Goal: Task Accomplishment & Management: Use online tool/utility

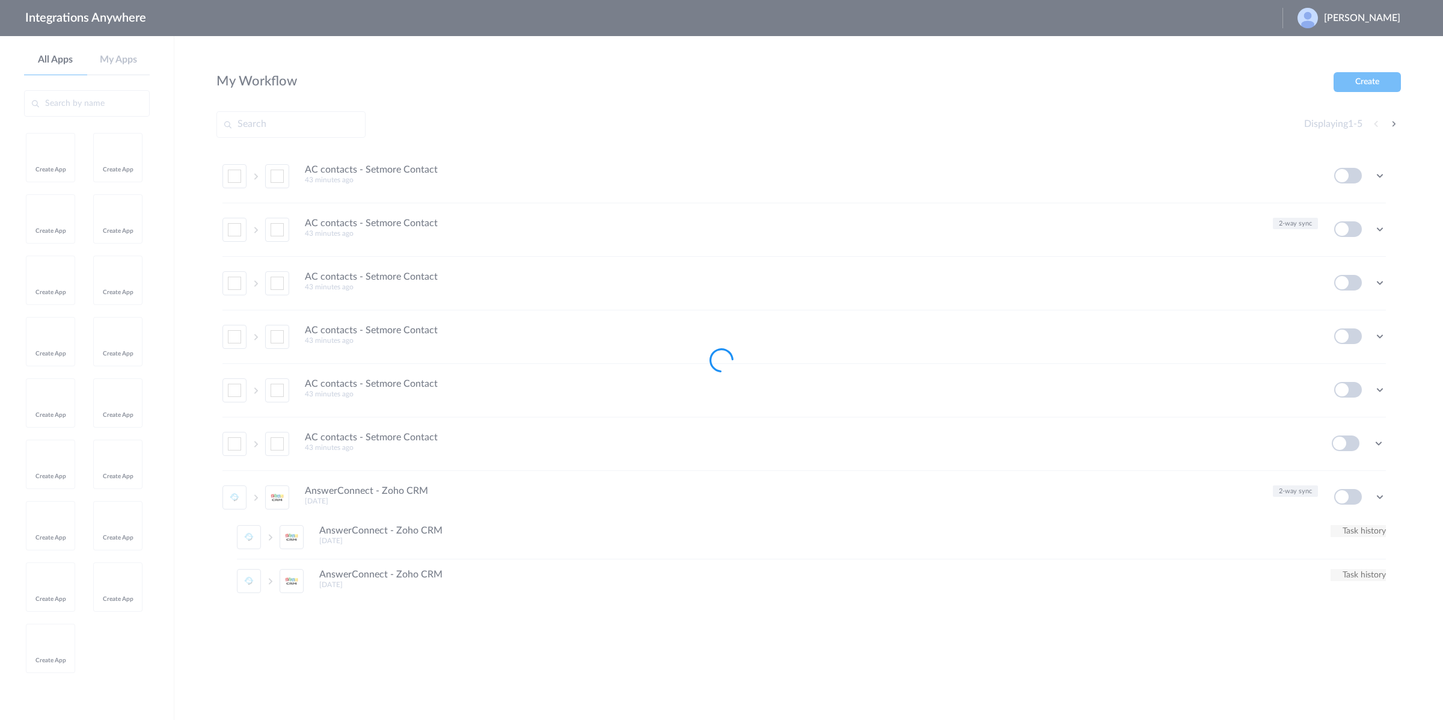
click at [1189, 198] on div at bounding box center [721, 360] width 1443 height 720
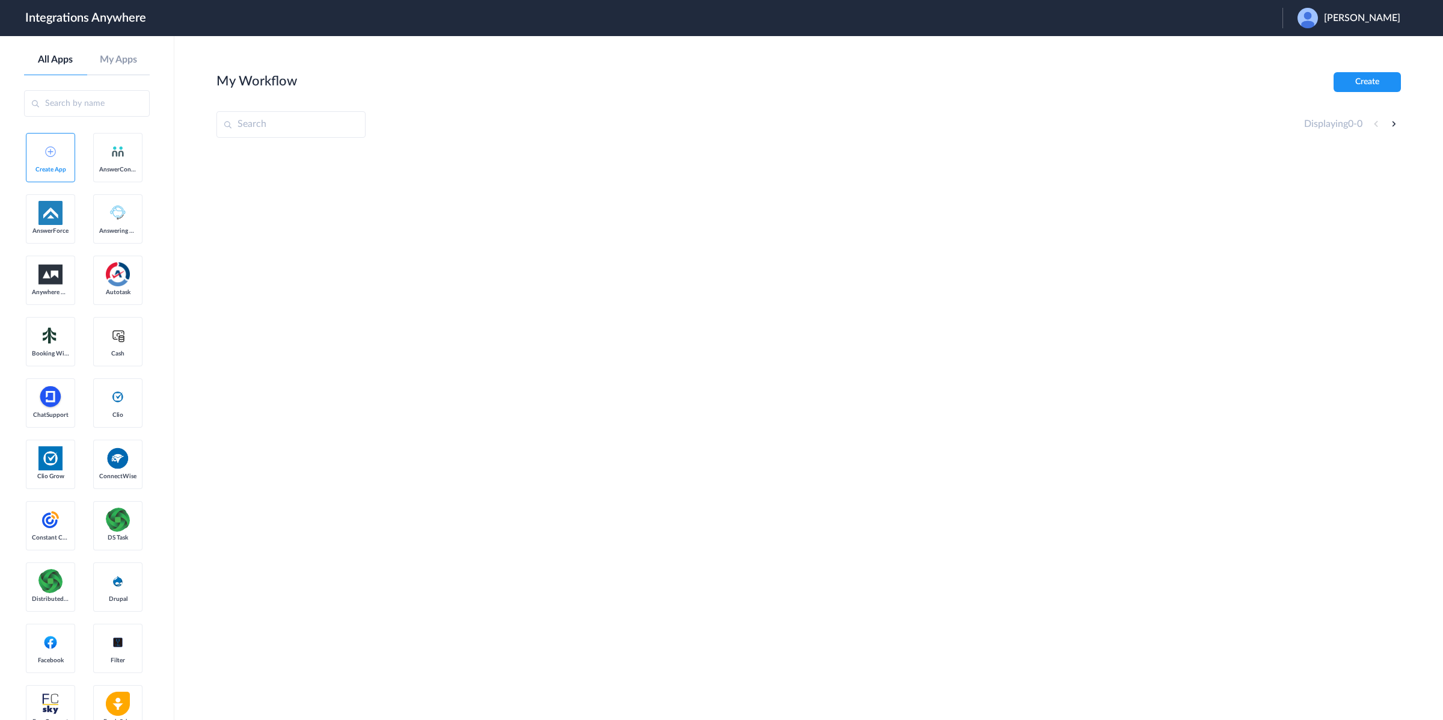
click at [1373, 13] on span "[PERSON_NAME]" at bounding box center [1362, 18] width 76 height 11
click at [1342, 52] on li "Logout" at bounding box center [1347, 49] width 130 height 22
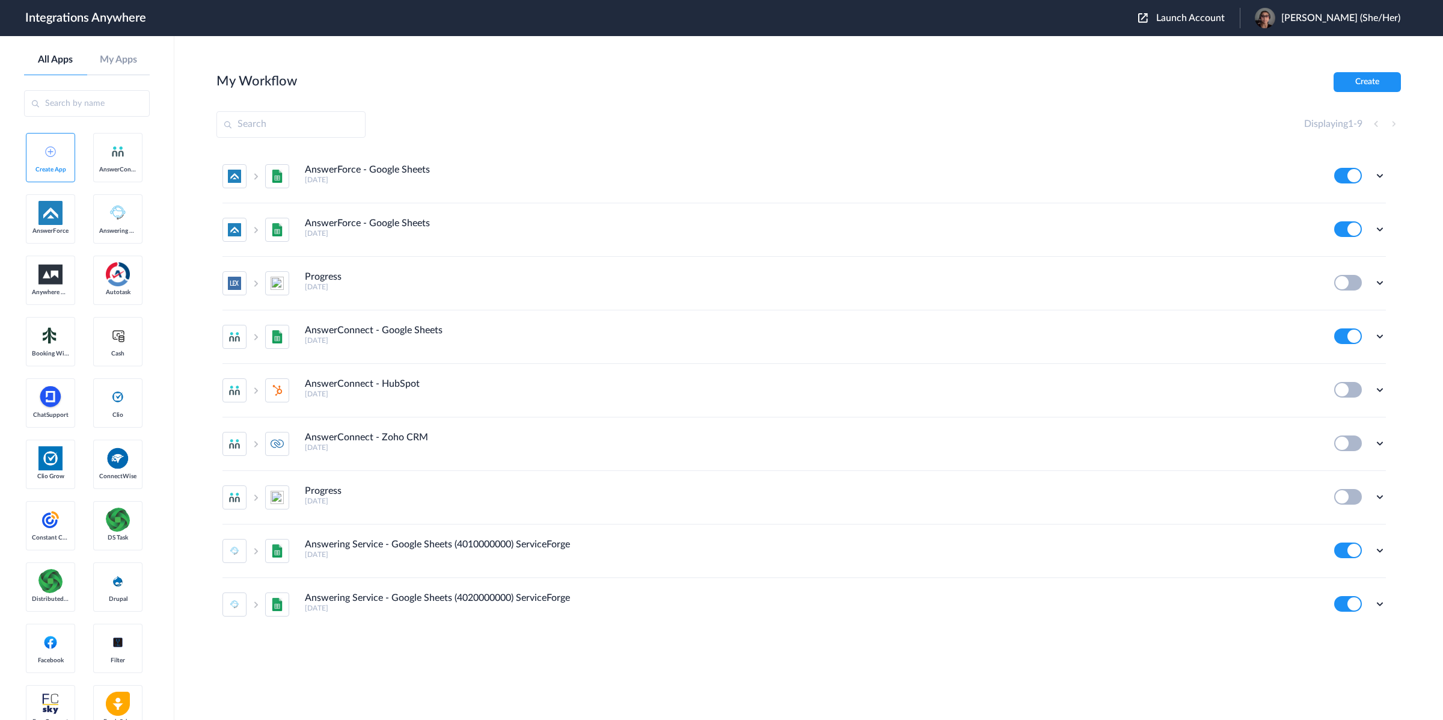
click at [94, 109] on input "text" at bounding box center [87, 103] width 126 height 26
click at [105, 106] on input "text" at bounding box center [87, 103] width 126 height 26
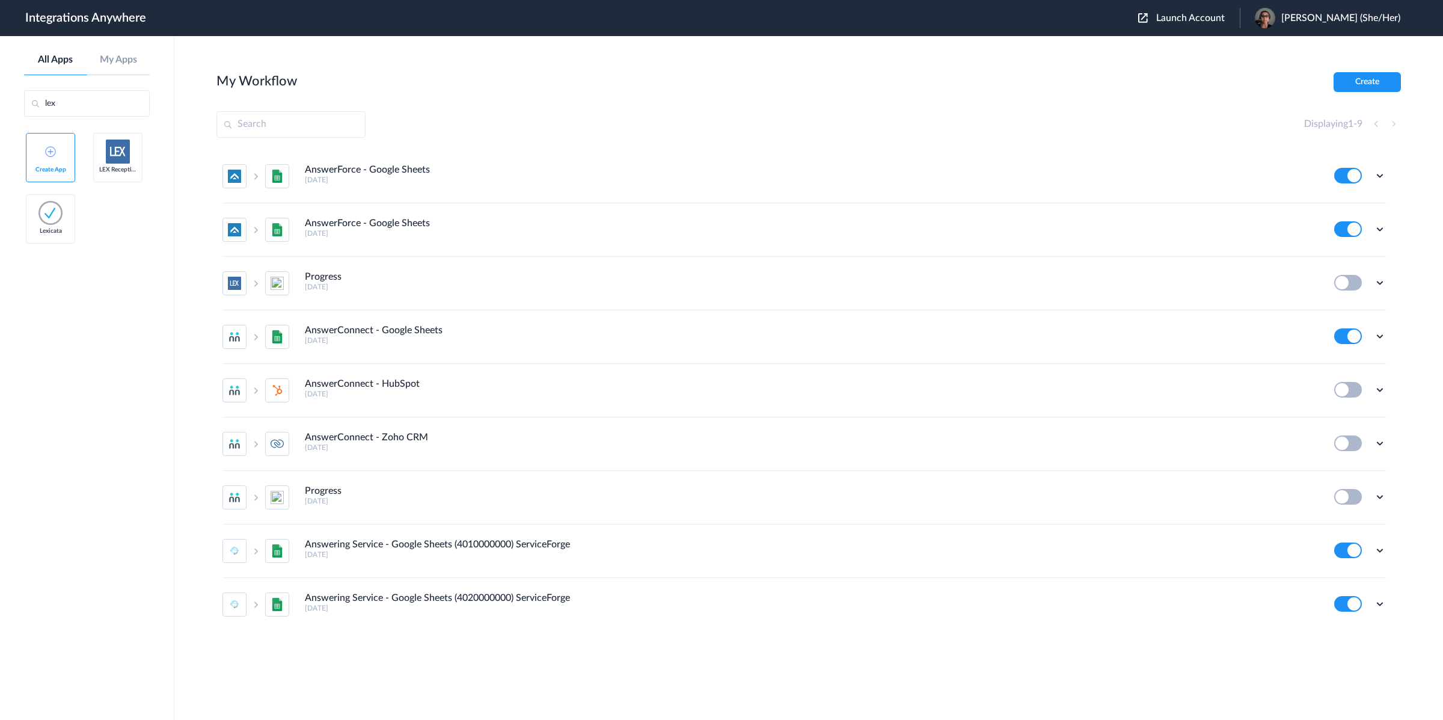
type input "lex"
click at [105, 180] on link "LEX Reception" at bounding box center [117, 157] width 49 height 49
click at [106, 166] on span "LEX Reception" at bounding box center [117, 169] width 37 height 7
click at [111, 158] on img at bounding box center [118, 151] width 24 height 24
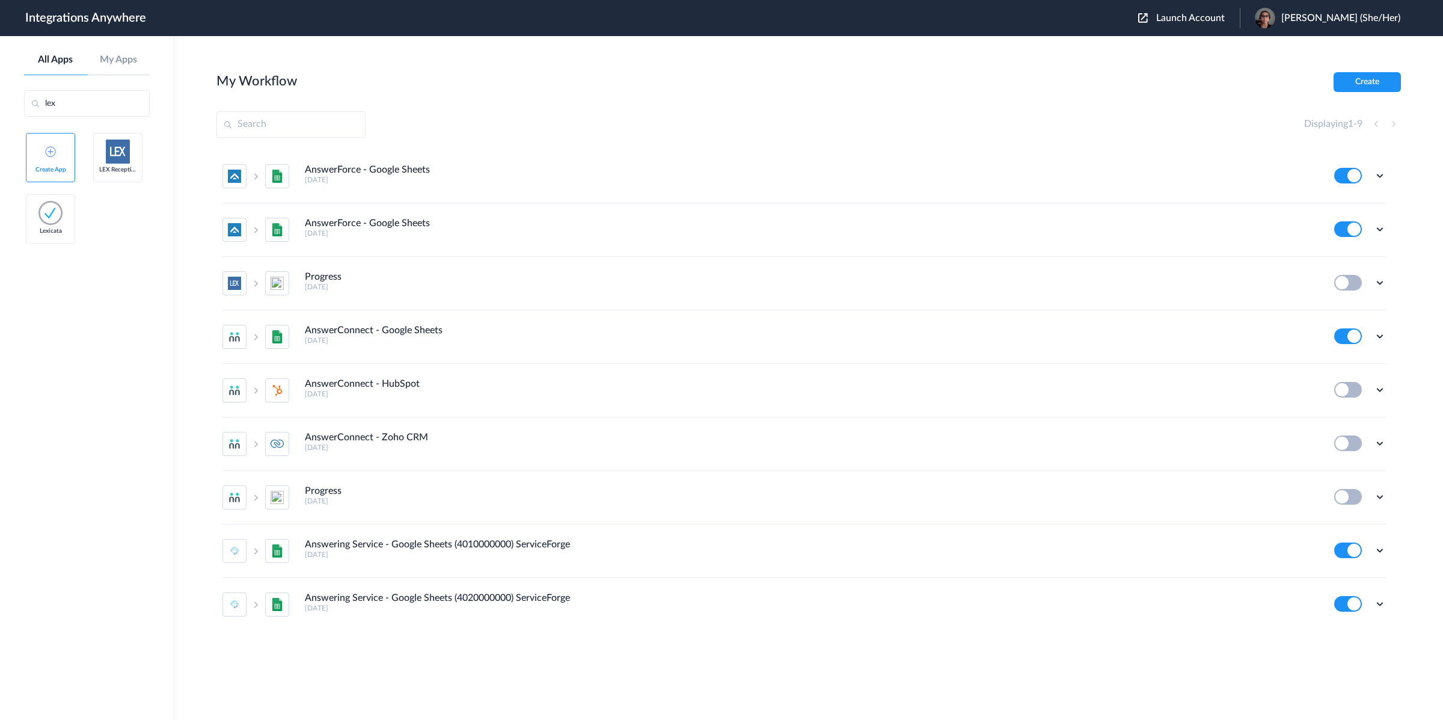
click at [111, 157] on img at bounding box center [118, 151] width 24 height 24
drag, startPoint x: 113, startPoint y: 156, endPoint x: 129, endPoint y: 63, distance: 94.5
click at [113, 154] on img at bounding box center [118, 151] width 24 height 24
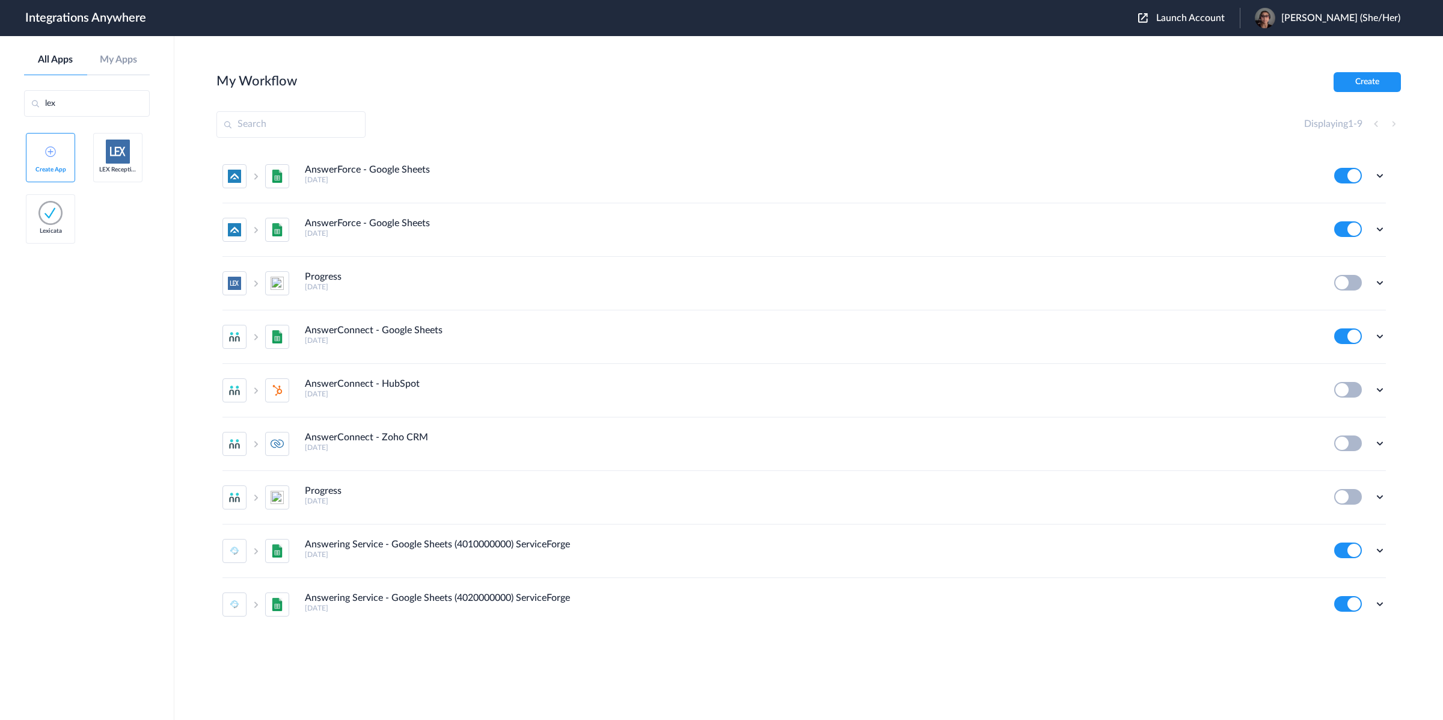
click at [130, 52] on aside "All Apps My Apps lex Create App LEX Reception Lexicata" at bounding box center [87, 378] width 174 height 684
click at [129, 58] on link "My Apps" at bounding box center [118, 59] width 63 height 11
click at [49, 173] on link "Create App" at bounding box center [50, 157] width 49 height 49
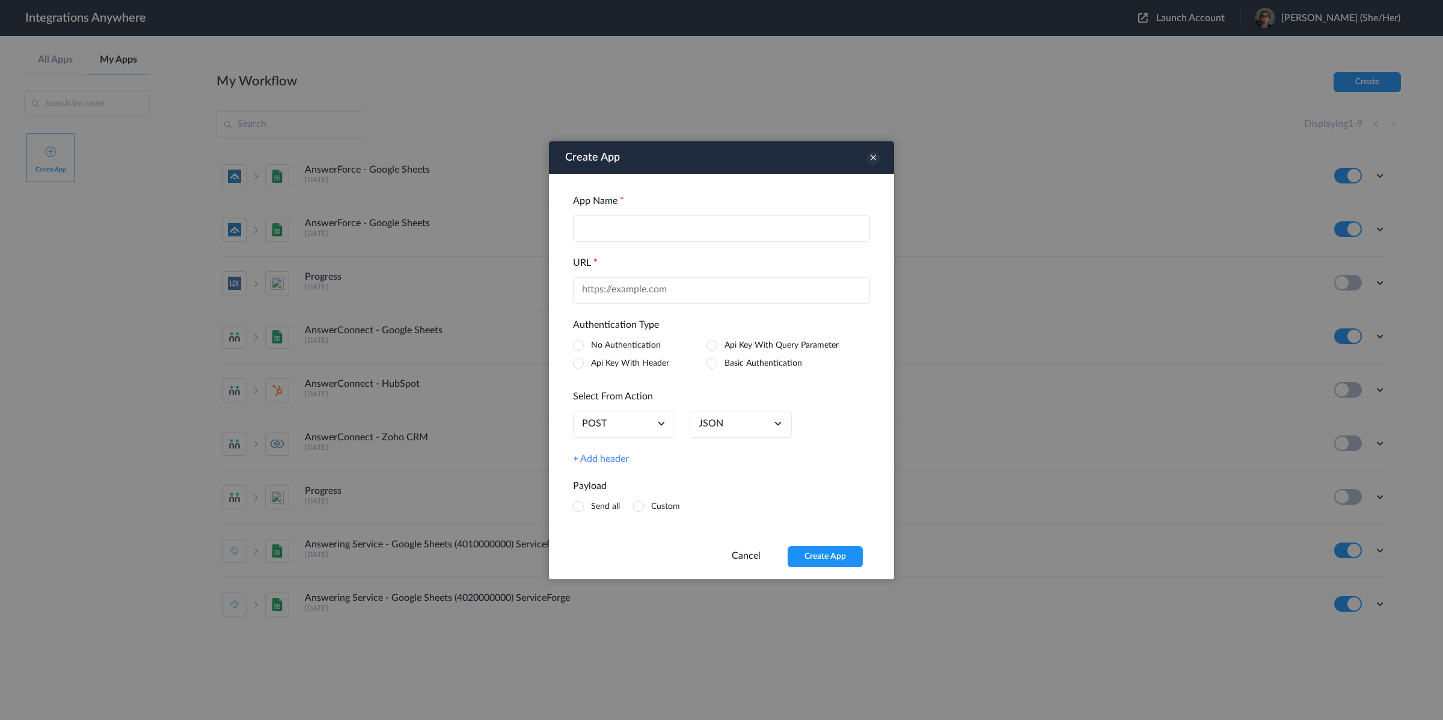
click at [875, 155] on icon at bounding box center [872, 157] width 13 height 13
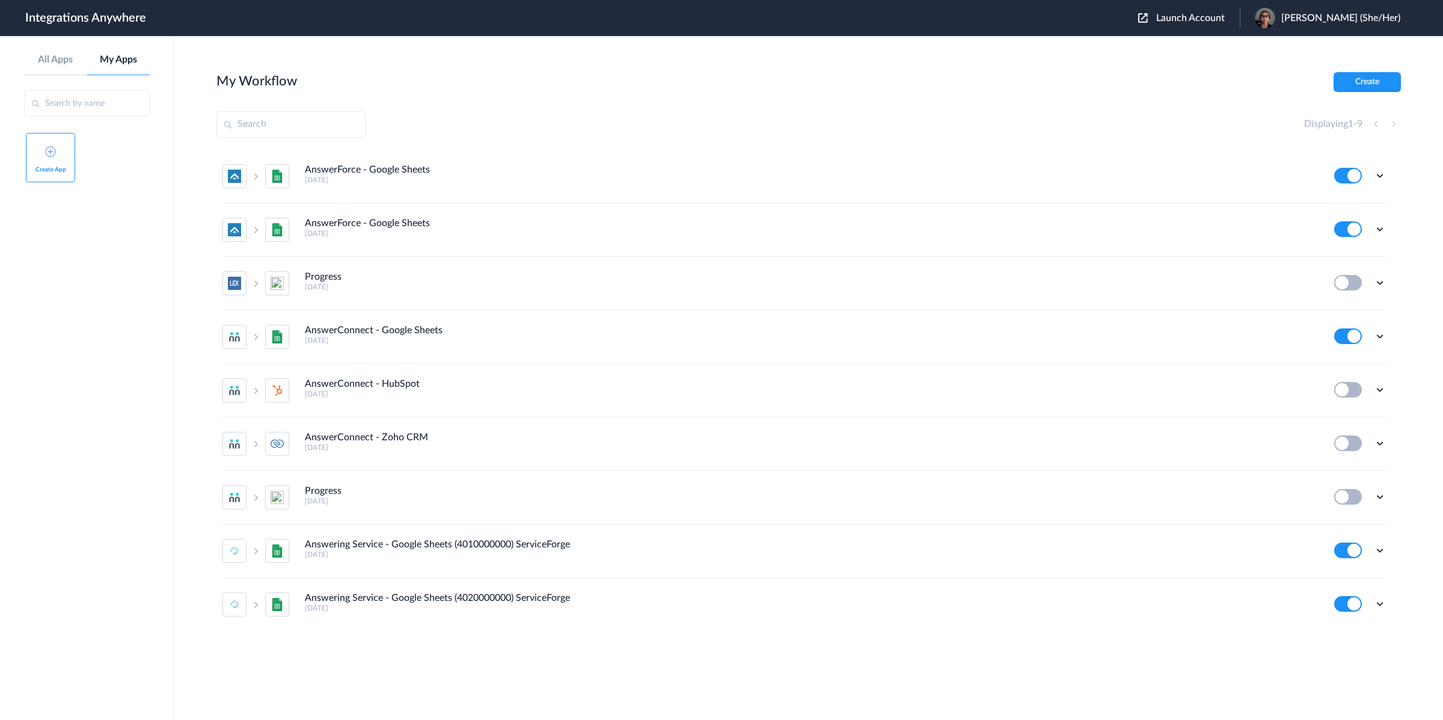
click at [791, 135] on div "Displaying 1 - 9" at bounding box center [808, 124] width 1184 height 26
click at [880, 107] on section "My Workflow Create Displaying 1 - 9 AnswerForce - Google Sheets 3 months ago Ed…" at bounding box center [808, 414] width 1184 height 684
